Goal: Transaction & Acquisition: Purchase product/service

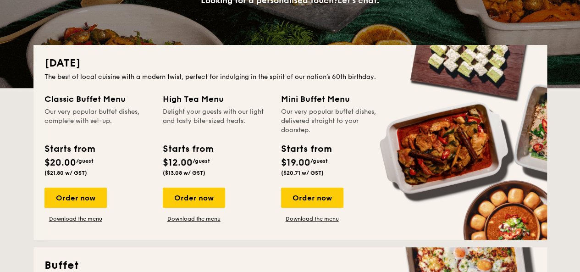
scroll to position [183, 0]
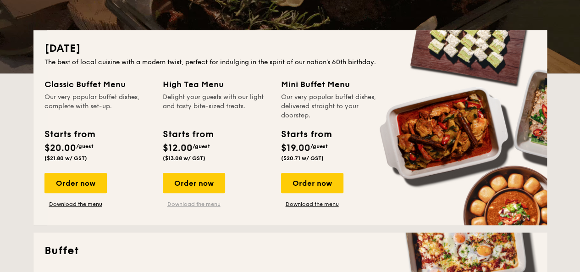
click at [192, 206] on link "Download the menu" at bounding box center [194, 203] width 62 height 7
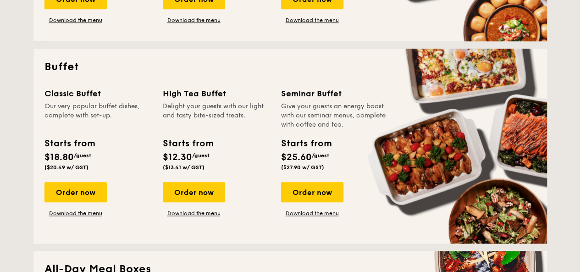
scroll to position [412, 0]
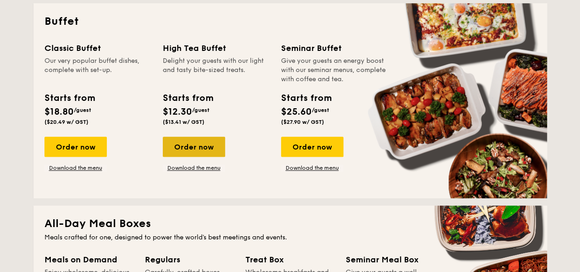
drag, startPoint x: 189, startPoint y: 143, endPoint x: 181, endPoint y: 148, distance: 9.4
click at [181, 148] on div "Order now" at bounding box center [194, 147] width 62 height 20
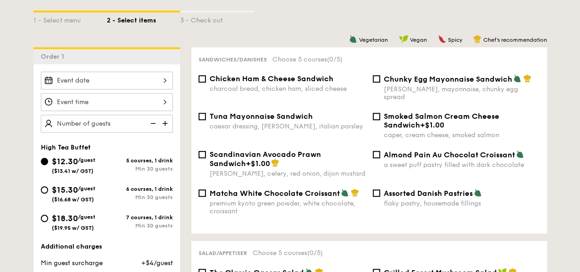
scroll to position [183, 0]
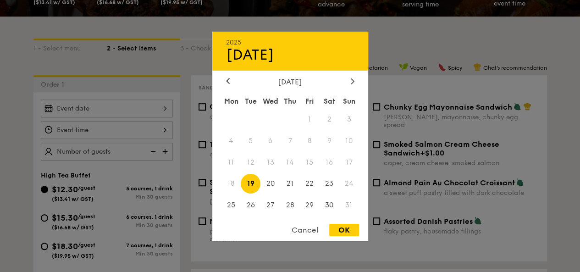
click at [140, 103] on div "2025 Aug [DATE] Tue Wed Thu Fri Sat Sun 1 2 3 4 5 6 7 8 9 10 11 12 13 14 15 16 …" at bounding box center [107, 108] width 132 height 18
click at [351, 78] on icon at bounding box center [353, 81] width 4 height 6
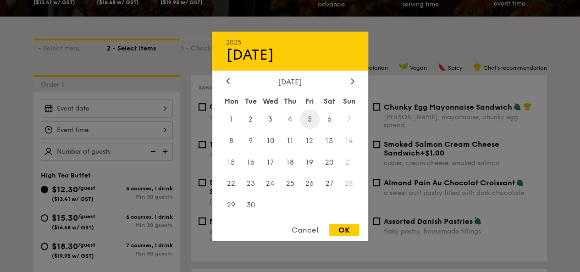
click at [312, 110] on span "5" at bounding box center [310, 119] width 20 height 20
drag, startPoint x: 339, startPoint y: 225, endPoint x: 343, endPoint y: 193, distance: 31.8
click at [340, 225] on div "OK" at bounding box center [344, 230] width 30 height 12
type input "[DATE]"
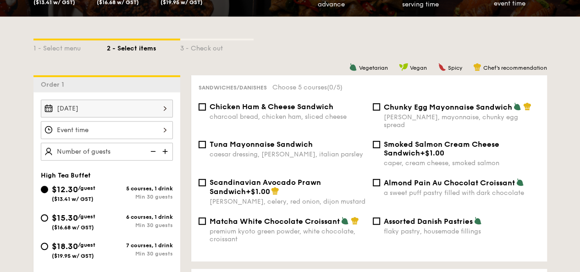
click at [126, 122] on div at bounding box center [107, 130] width 132 height 18
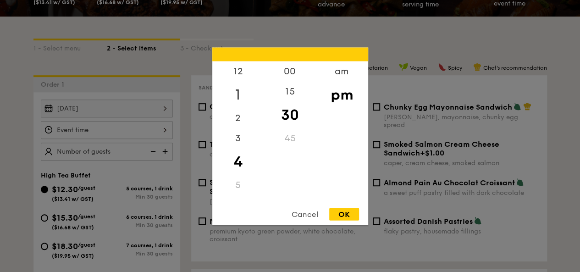
click at [238, 87] on div "1" at bounding box center [238, 94] width 52 height 27
click at [290, 72] on div "00" at bounding box center [290, 74] width 52 height 27
click at [345, 98] on div "pm" at bounding box center [342, 94] width 52 height 27
click at [347, 211] on div "OK" at bounding box center [344, 214] width 30 height 12
type input "1:00PM"
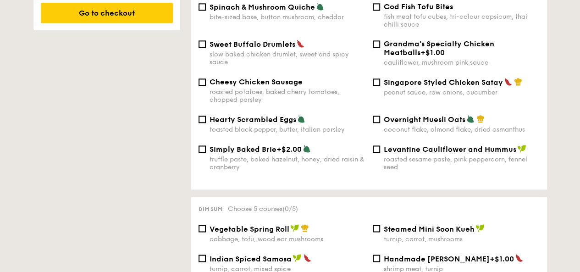
scroll to position [687, 0]
